Goal: Information Seeking & Learning: Learn about a topic

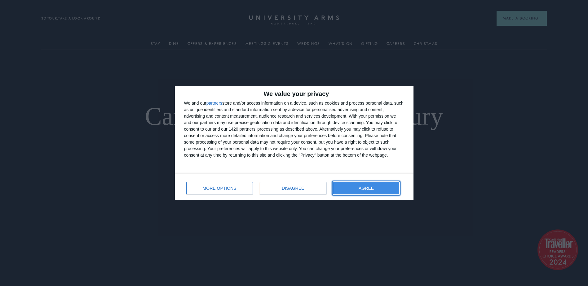
click at [377, 186] on button "AGREE" at bounding box center [366, 188] width 66 height 12
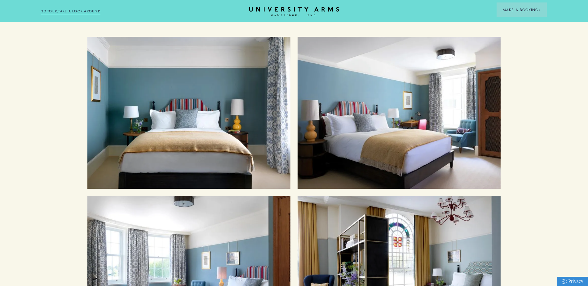
scroll to position [679, 0]
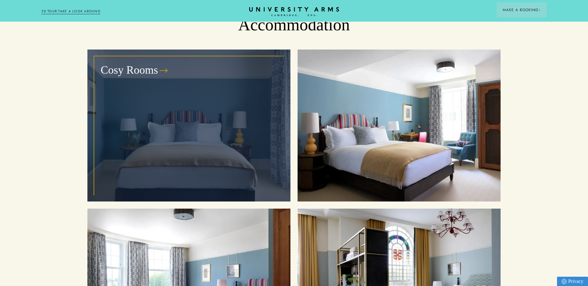
click at [189, 117] on div "Cosy Rooms" at bounding box center [189, 126] width 189 height 138
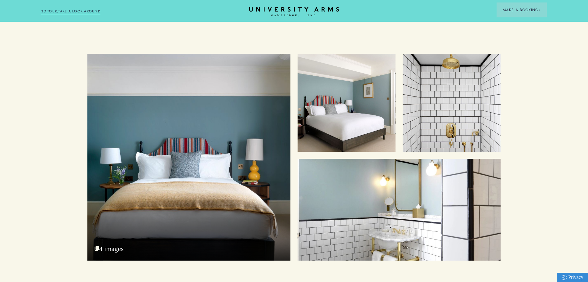
scroll to position [744, 0]
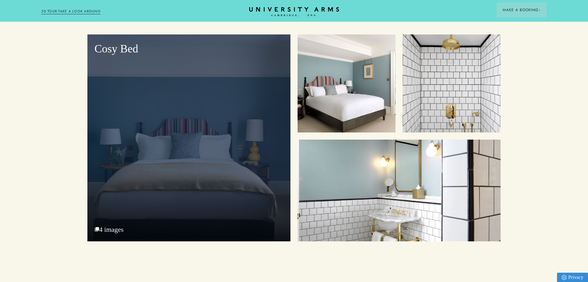
click at [131, 104] on div "Cosy Bed" at bounding box center [188, 137] width 203 height 207
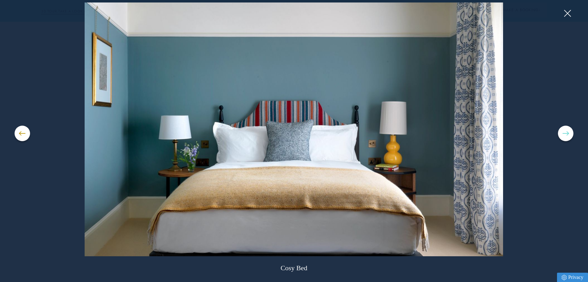
click at [565, 135] on button at bounding box center [566, 134] width 16 height 16
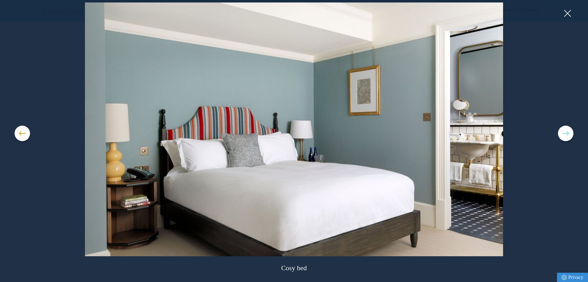
click at [565, 135] on button at bounding box center [566, 134] width 16 height 16
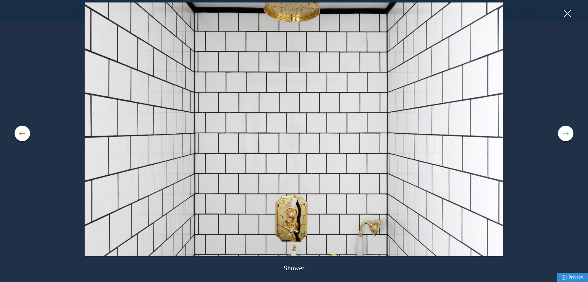
click at [565, 135] on button at bounding box center [566, 134] width 16 height 16
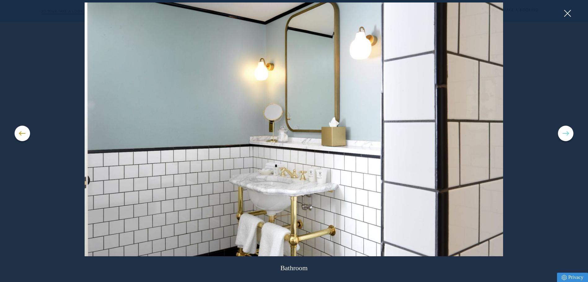
click at [565, 135] on button at bounding box center [566, 134] width 16 height 16
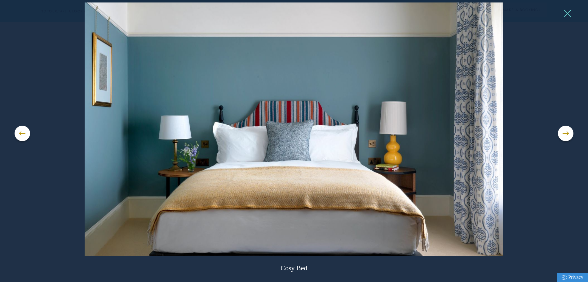
click at [567, 15] on button at bounding box center [567, 13] width 9 height 9
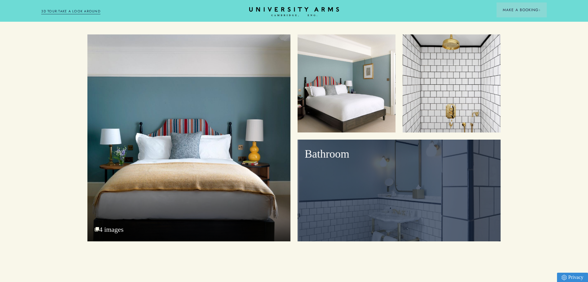
click at [405, 180] on div "Bathroom" at bounding box center [399, 191] width 203 height 102
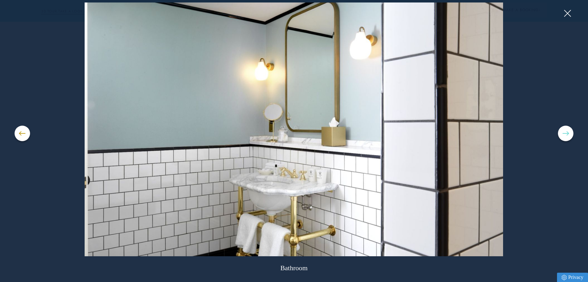
click at [563, 134] on button at bounding box center [566, 134] width 16 height 16
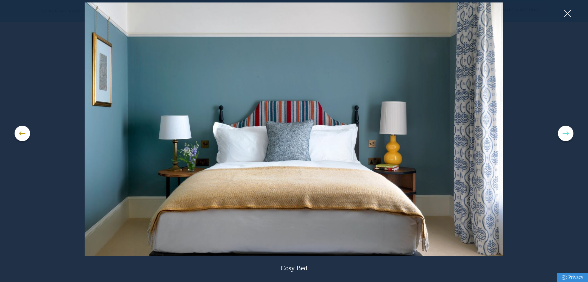
click at [563, 134] on button at bounding box center [566, 134] width 16 height 16
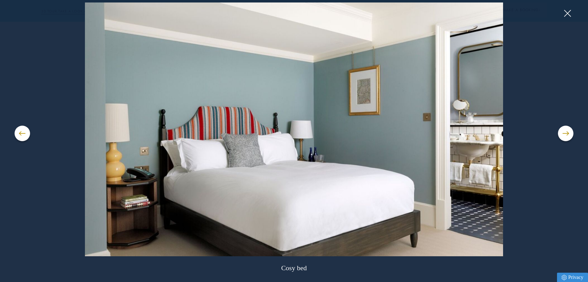
click at [140, 149] on img at bounding box center [293, 129] width 465 height 254
click at [565, 10] on button at bounding box center [567, 13] width 9 height 9
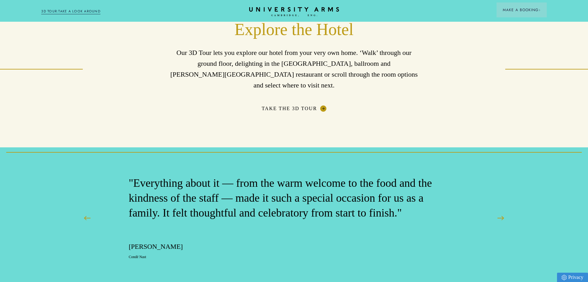
scroll to position [1023, 0]
click at [326, 105] on link "Take the 3D Tour" at bounding box center [294, 108] width 65 height 6
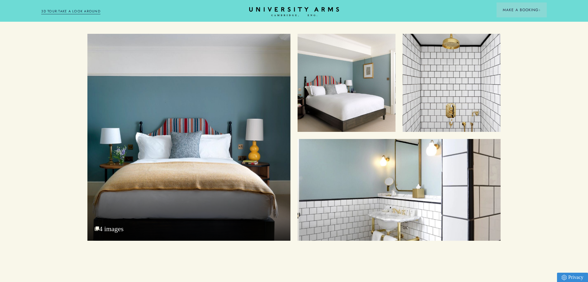
scroll to position [744, 0]
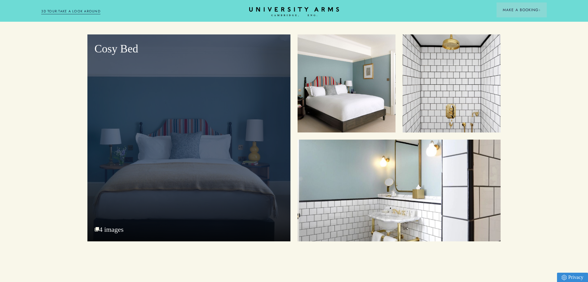
click at [219, 163] on div "Cosy Bed" at bounding box center [188, 137] width 203 height 207
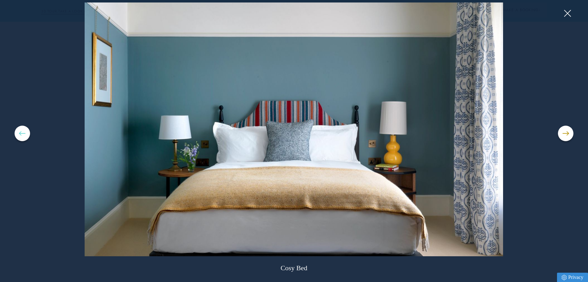
click at [26, 135] on button at bounding box center [23, 134] width 16 height 16
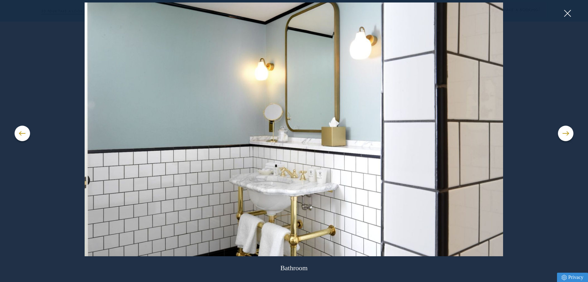
click at [28, 140] on div "Bathroom" at bounding box center [294, 140] width 559 height 277
click at [23, 135] on button at bounding box center [23, 134] width 16 height 16
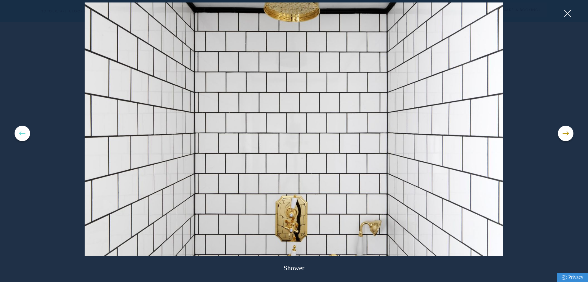
click at [25, 135] on button at bounding box center [23, 134] width 16 height 16
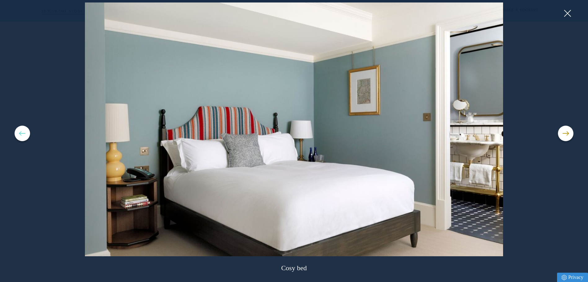
click at [25, 135] on button at bounding box center [23, 134] width 16 height 16
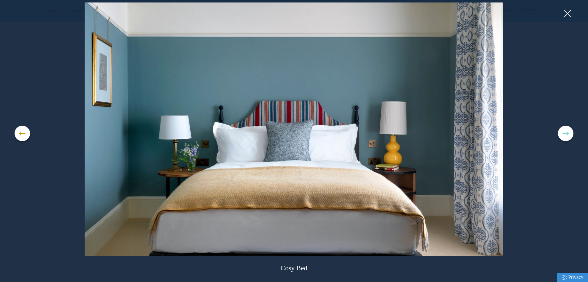
click at [565, 135] on button at bounding box center [566, 134] width 16 height 16
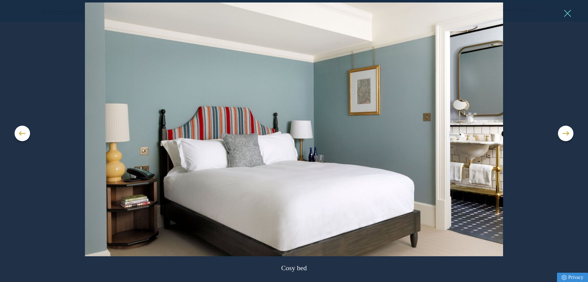
click at [566, 14] on button at bounding box center [567, 13] width 9 height 9
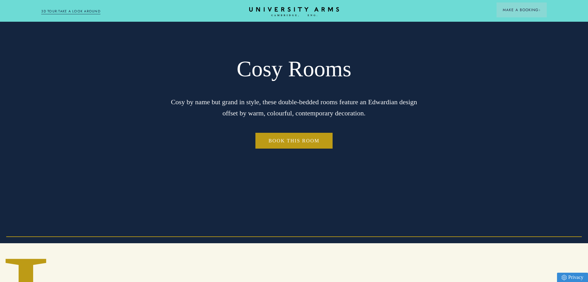
scroll to position [0, 0]
